Goal: Task Accomplishment & Management: Manage account settings

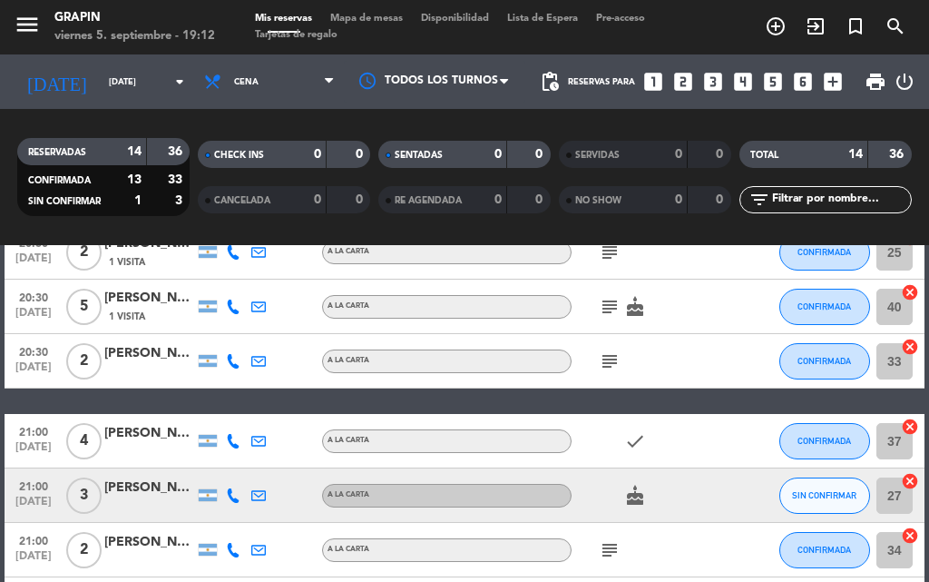
scroll to position [272, 0]
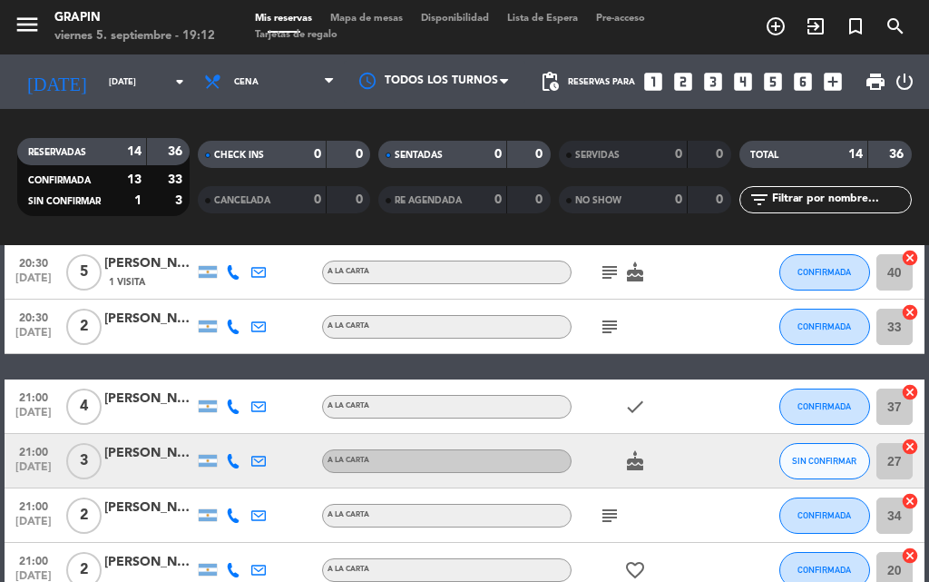
click at [162, 457] on div "[PERSON_NAME]" at bounding box center [149, 453] width 91 height 21
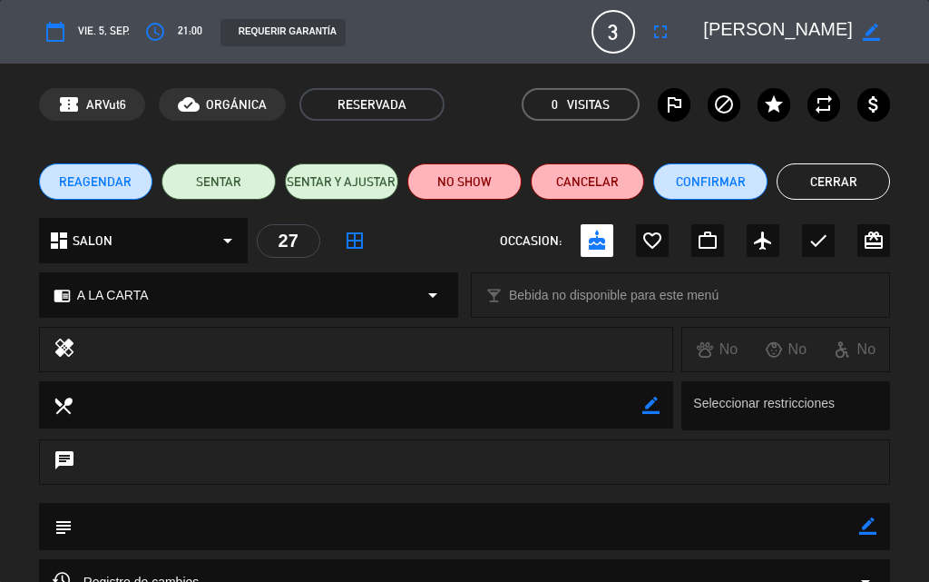
click at [852, 183] on button "Cerrar" at bounding box center [834, 181] width 114 height 36
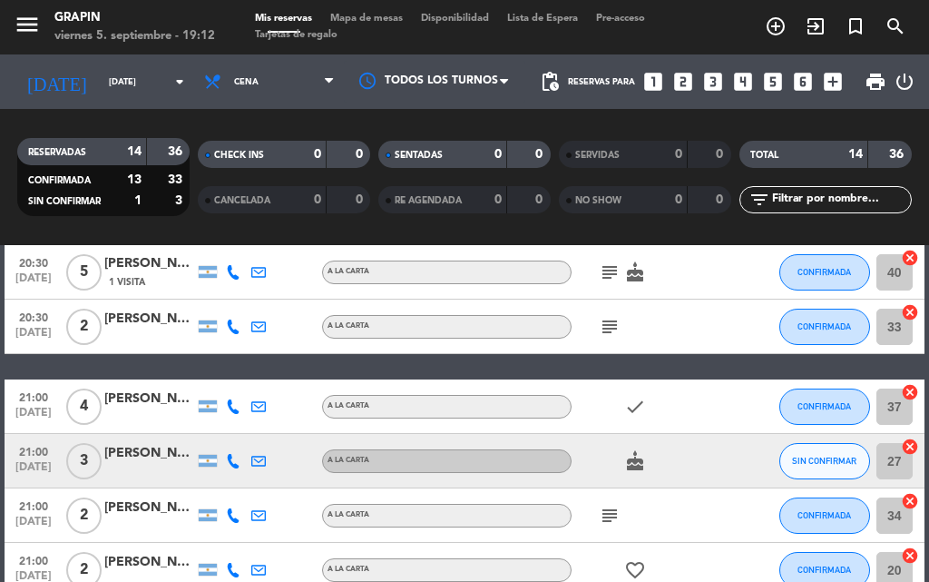
click at [629, 451] on icon "cake" at bounding box center [635, 461] width 22 height 22
click at [840, 462] on span "SIN CONFIRMAR" at bounding box center [824, 461] width 64 height 10
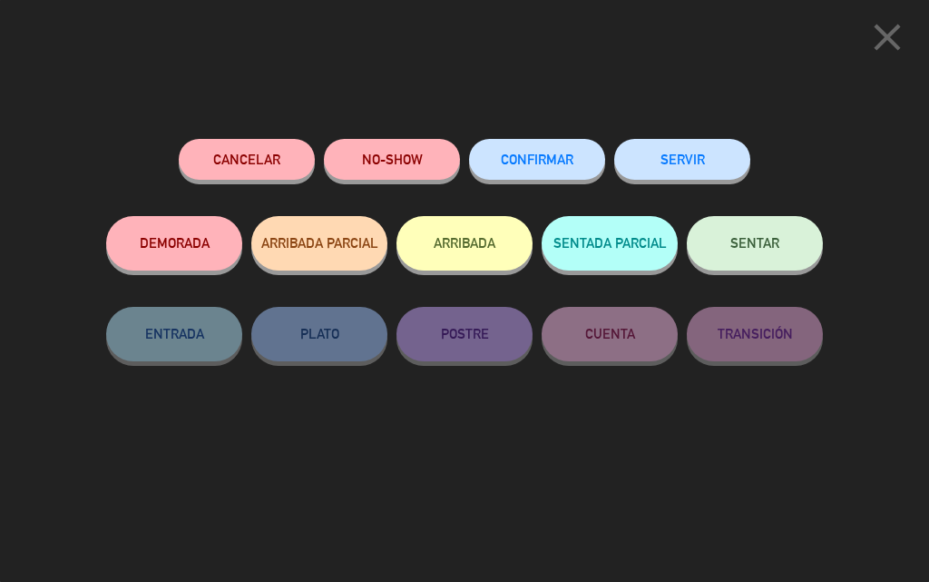
click at [548, 143] on button "CONFIRMAR" at bounding box center [537, 159] width 136 height 41
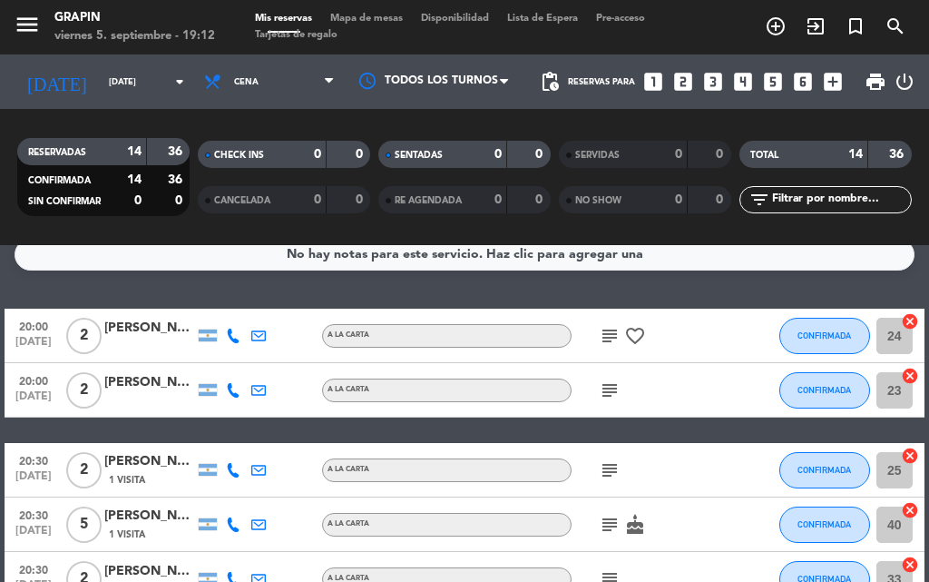
scroll to position [0, 0]
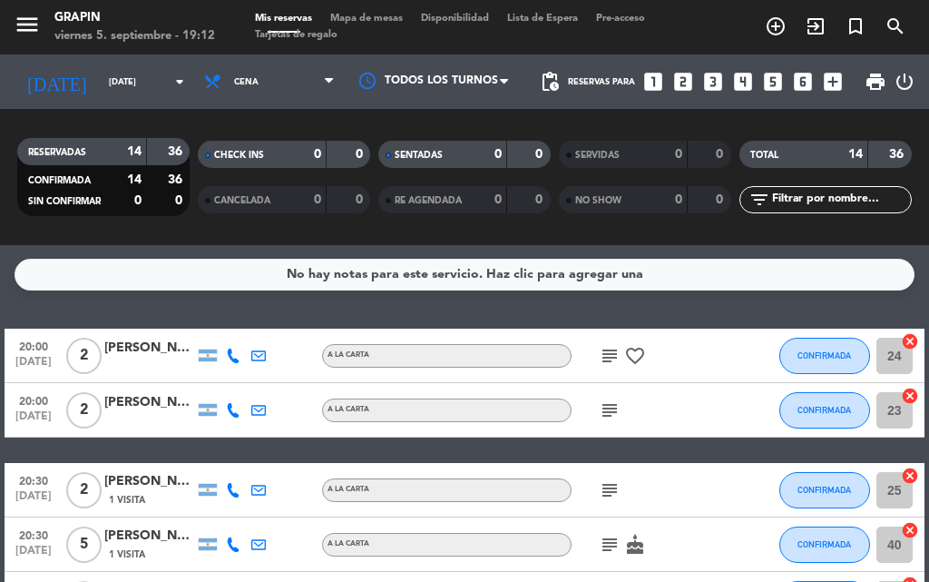
click at [387, 306] on div "No hay notas para este servicio. Haz clic para agregar una 20:00 [DATE] 2 [PERS…" at bounding box center [464, 413] width 929 height 337
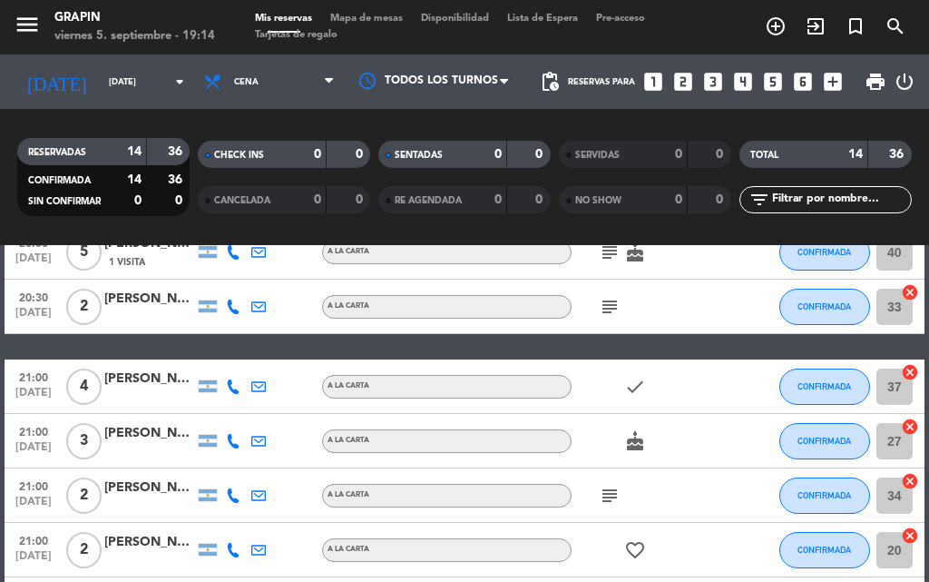
scroll to position [272, 0]
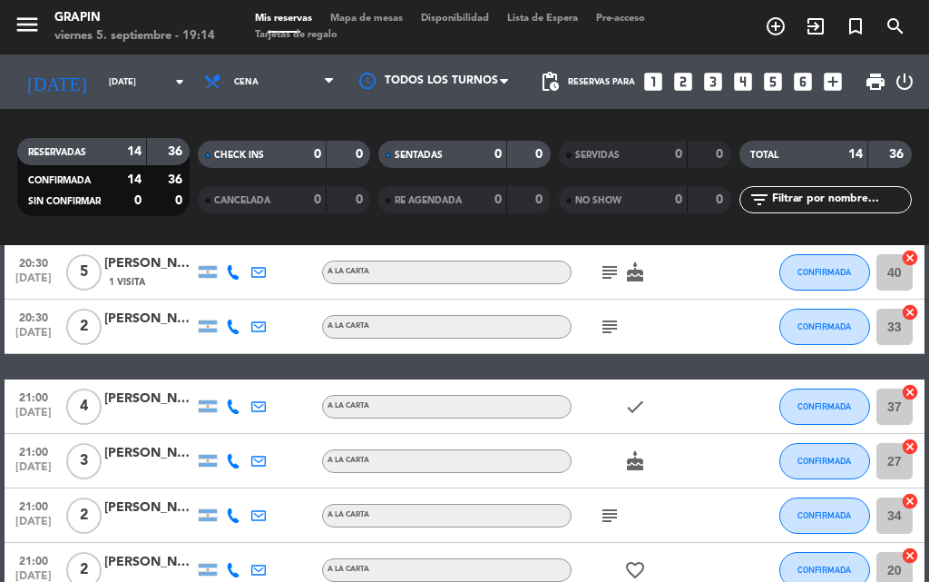
click at [185, 397] on div "[PERSON_NAME]" at bounding box center [149, 398] width 91 height 21
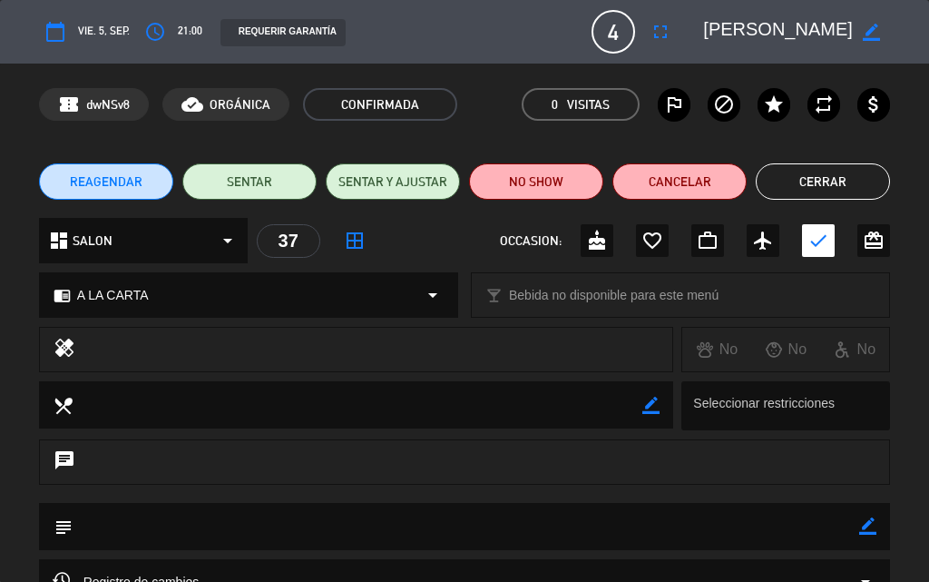
click at [818, 181] on button "Cerrar" at bounding box center [823, 181] width 134 height 36
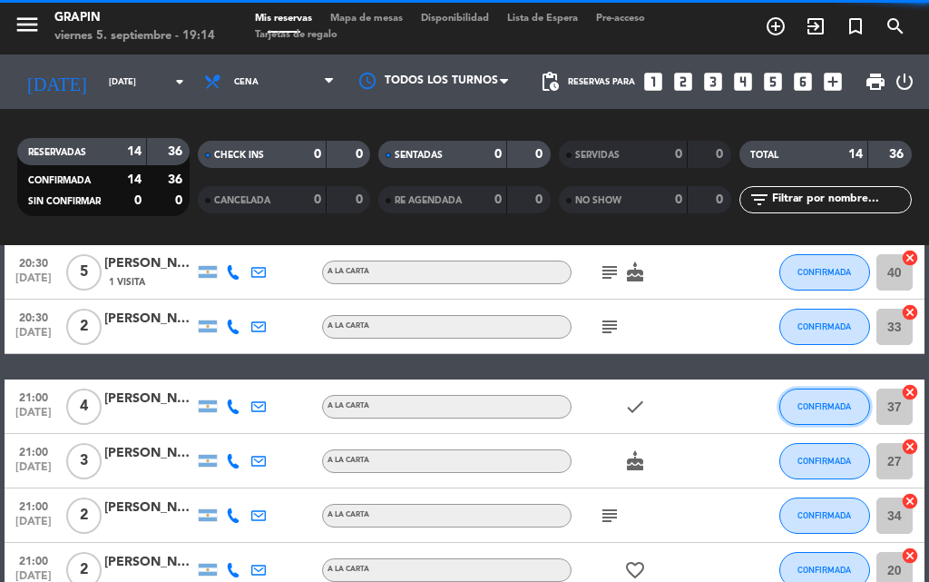
click at [828, 407] on span "CONFIRMADA" at bounding box center [825, 406] width 54 height 10
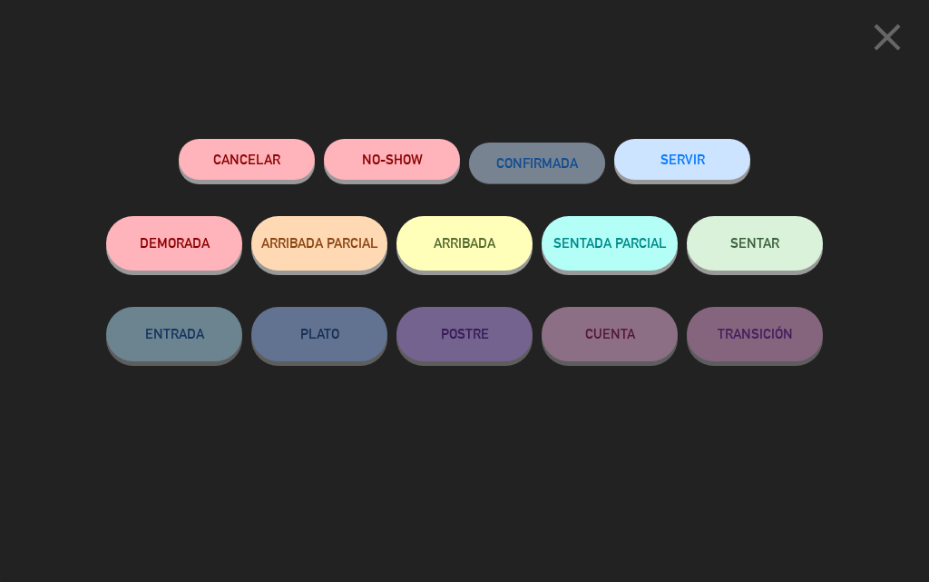
click at [407, 145] on button "NO-SHOW" at bounding box center [392, 159] width 136 height 41
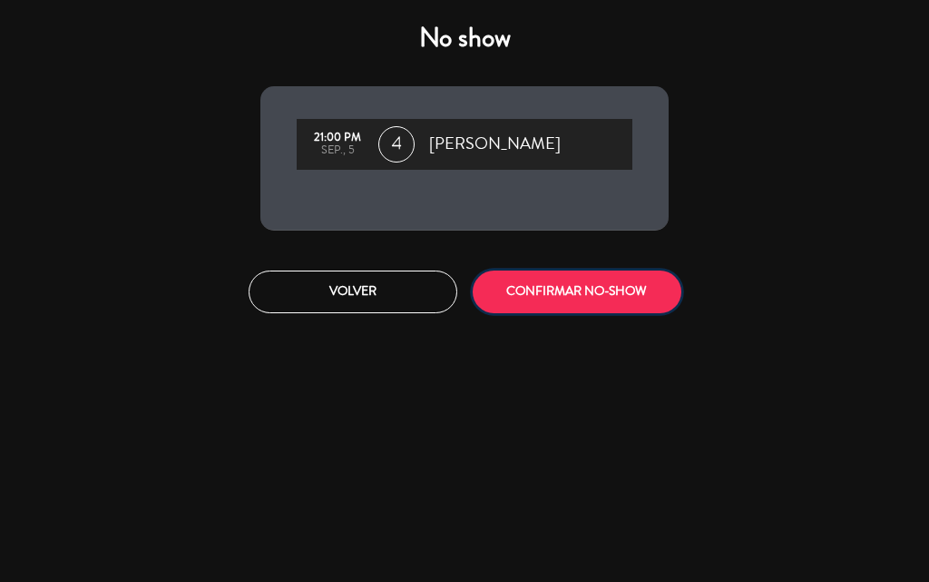
click at [549, 296] on button "CONFIRMAR NO-SHOW" at bounding box center [577, 291] width 209 height 43
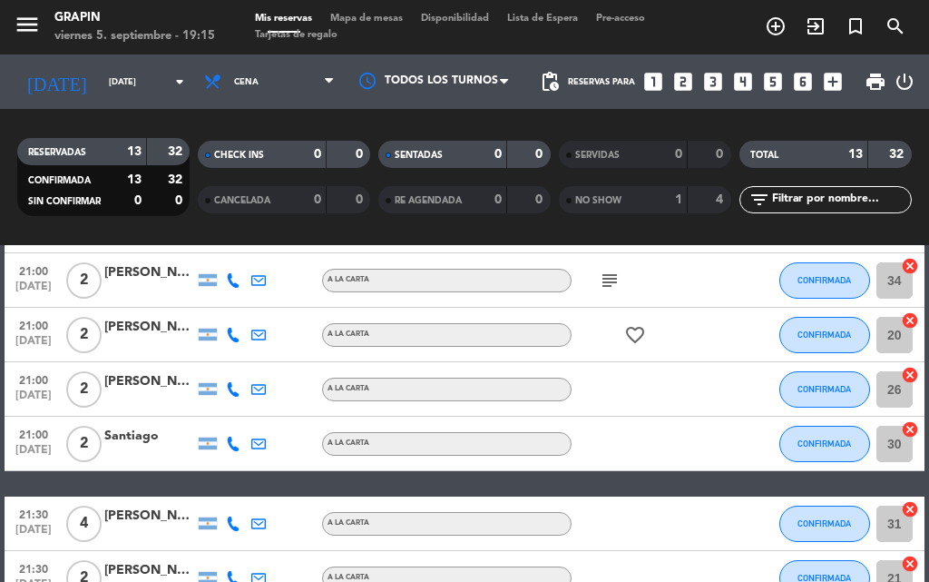
scroll to position [454, 0]
